Goal: Use online tool/utility: Utilize a website feature to perform a specific function

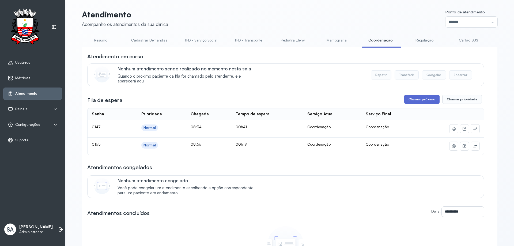
click at [365, 101] on button "Chamar próximo" at bounding box center [422, 99] width 35 height 9
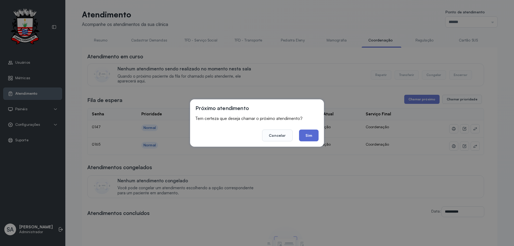
click at [317, 133] on button "Sim" at bounding box center [309, 136] width 20 height 12
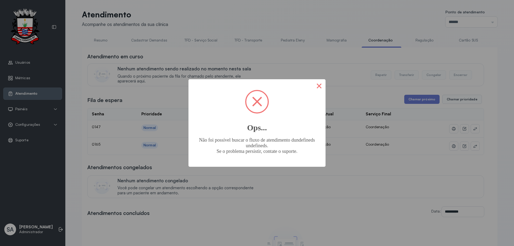
click at [319, 84] on button "×" at bounding box center [319, 85] width 13 height 13
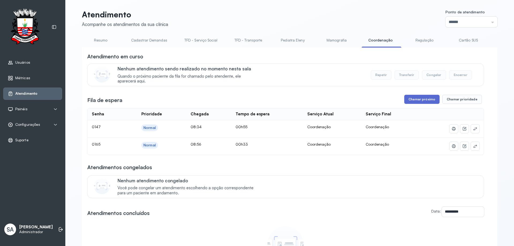
click at [365, 98] on button "Chamar próximo" at bounding box center [422, 99] width 35 height 9
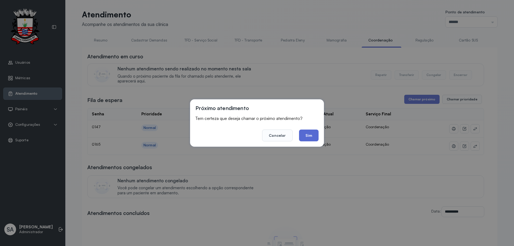
click at [311, 135] on button "Sim" at bounding box center [309, 136] width 20 height 12
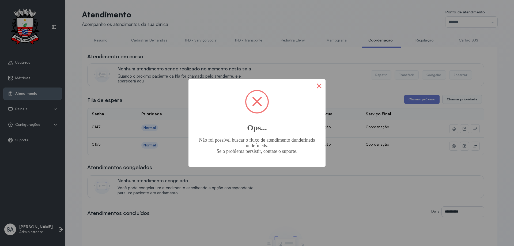
click at [320, 85] on button "×" at bounding box center [319, 85] width 13 height 13
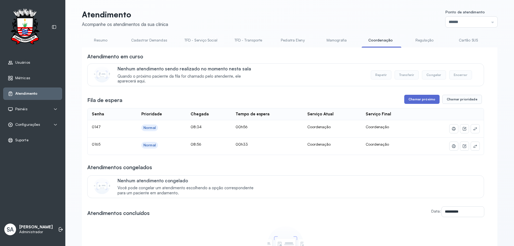
click at [365, 99] on button "Chamar próximo" at bounding box center [422, 99] width 35 height 9
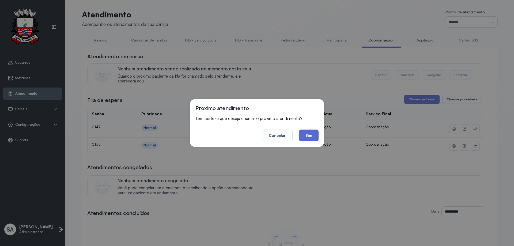
click at [308, 132] on button "Sim" at bounding box center [309, 136] width 20 height 12
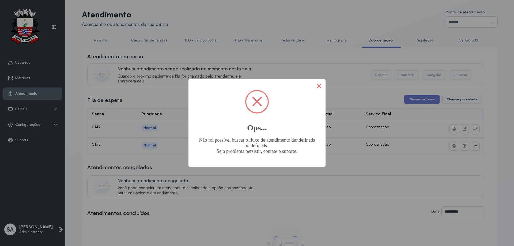
click at [323, 85] on button "×" at bounding box center [319, 85] width 13 height 13
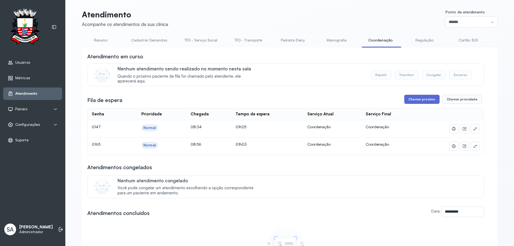
click at [365, 102] on button "Chamar próximo" at bounding box center [422, 99] width 35 height 9
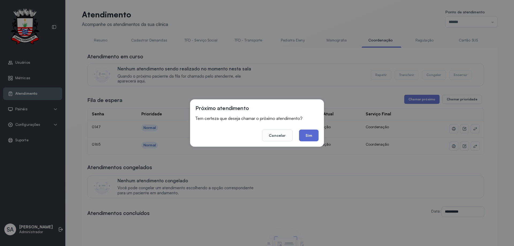
click at [312, 135] on button "Sim" at bounding box center [309, 136] width 20 height 12
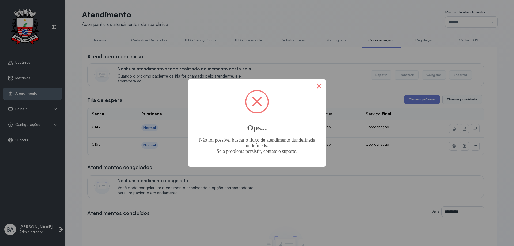
click at [319, 89] on button "×" at bounding box center [319, 85] width 13 height 13
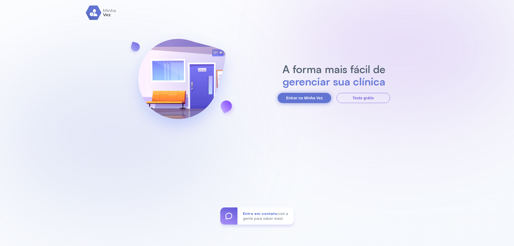
click at [300, 99] on button "Entrar no Minha Vez" at bounding box center [305, 98] width 54 height 10
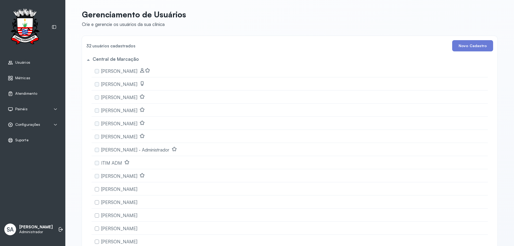
click at [33, 92] on span "Atendimento" at bounding box center [26, 93] width 22 height 5
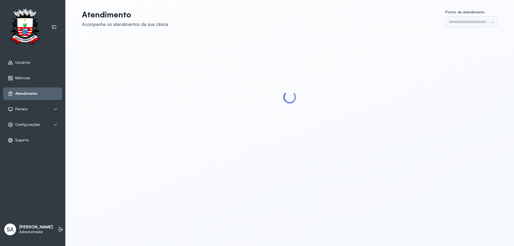
type input "******"
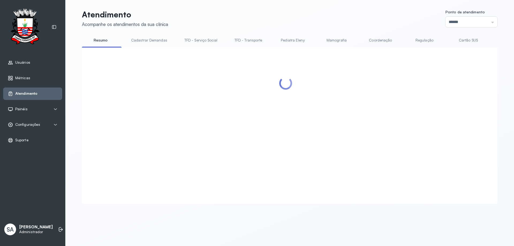
click at [375, 39] on link "Coordenação" at bounding box center [381, 40] width 38 height 9
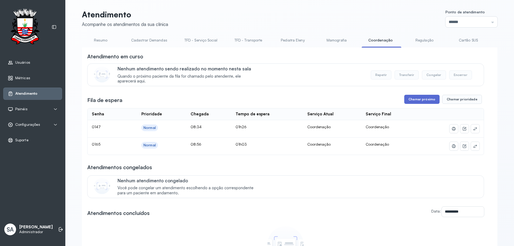
click at [431, 101] on button "Chamar próximo" at bounding box center [422, 99] width 35 height 9
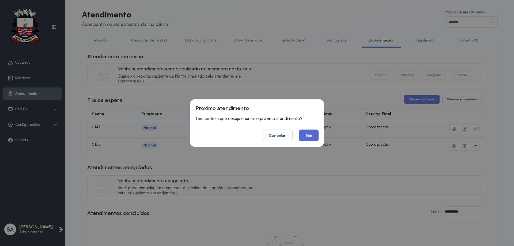
click at [308, 138] on button "Sim" at bounding box center [309, 136] width 20 height 12
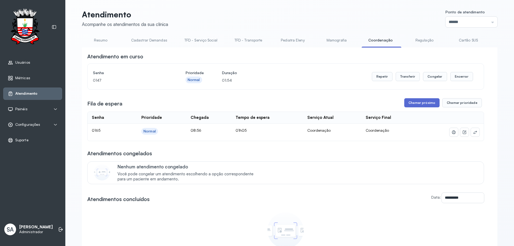
click at [416, 105] on button "Chamar próximo" at bounding box center [422, 102] width 35 height 9
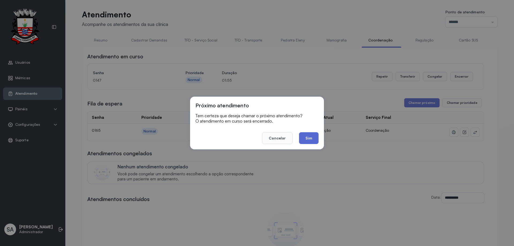
click at [313, 137] on button "Sim" at bounding box center [309, 138] width 20 height 12
